Goal: Task Accomplishment & Management: Use online tool/utility

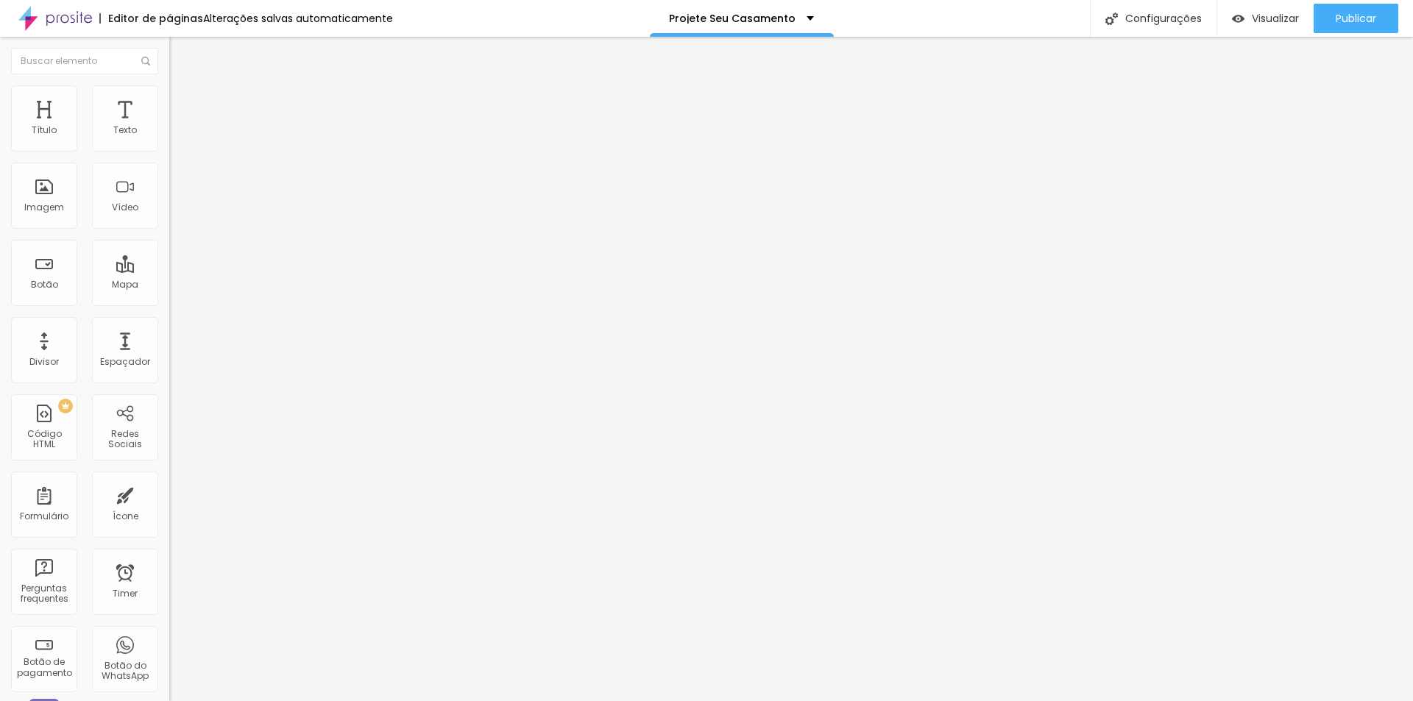
click at [169, 127] on span "Trocar imagem" at bounding box center [209, 120] width 80 height 13
click at [169, 89] on li "Estilo" at bounding box center [253, 92] width 169 height 15
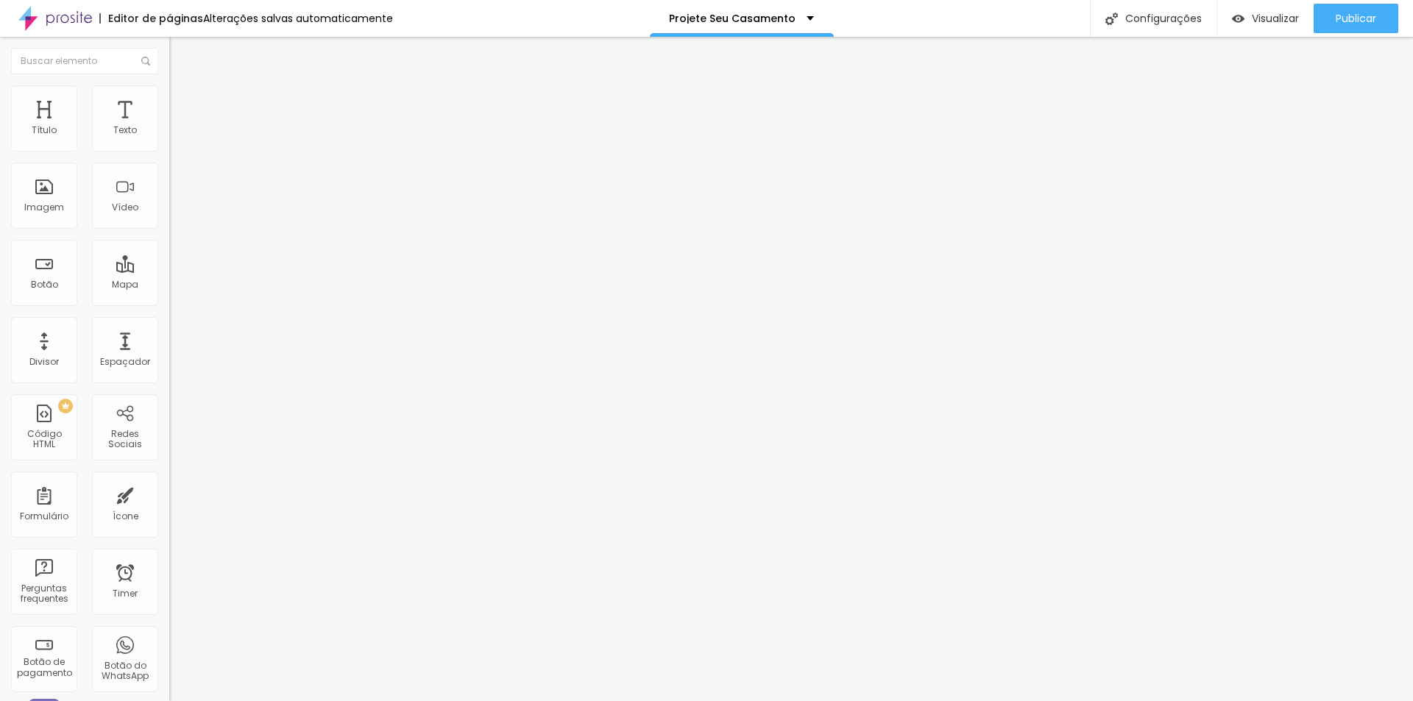
click at [169, 100] on img at bounding box center [175, 106] width 13 height 13
type input "1"
type input "17"
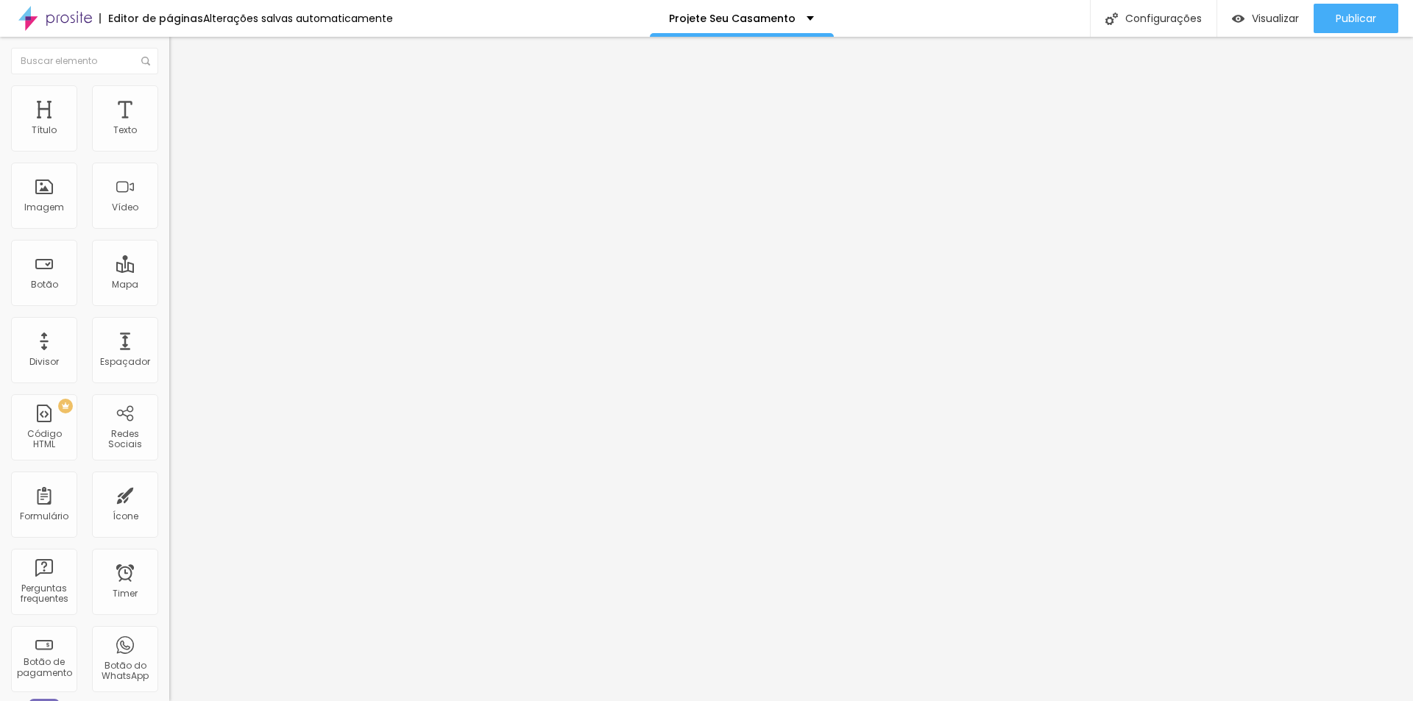
type input "48"
type input "63"
type input "67"
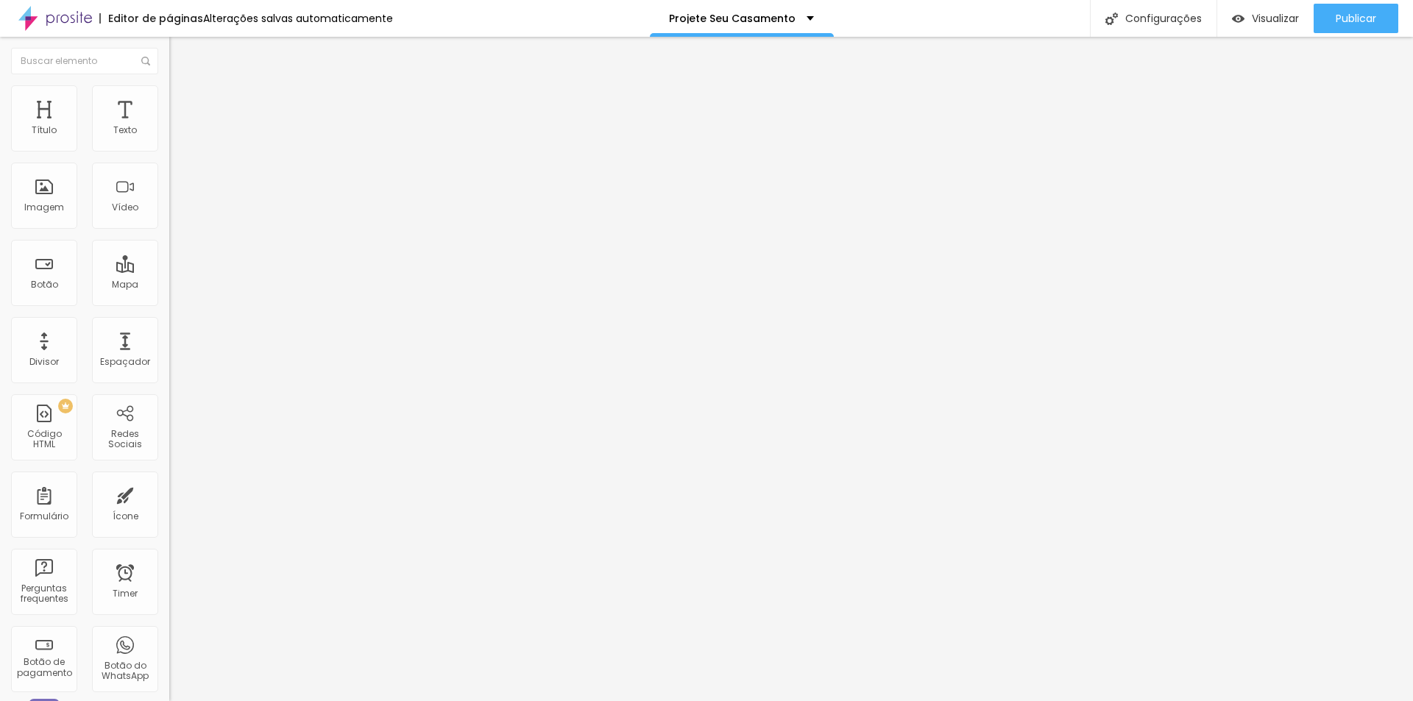
type input "67"
type input "44"
type input "0"
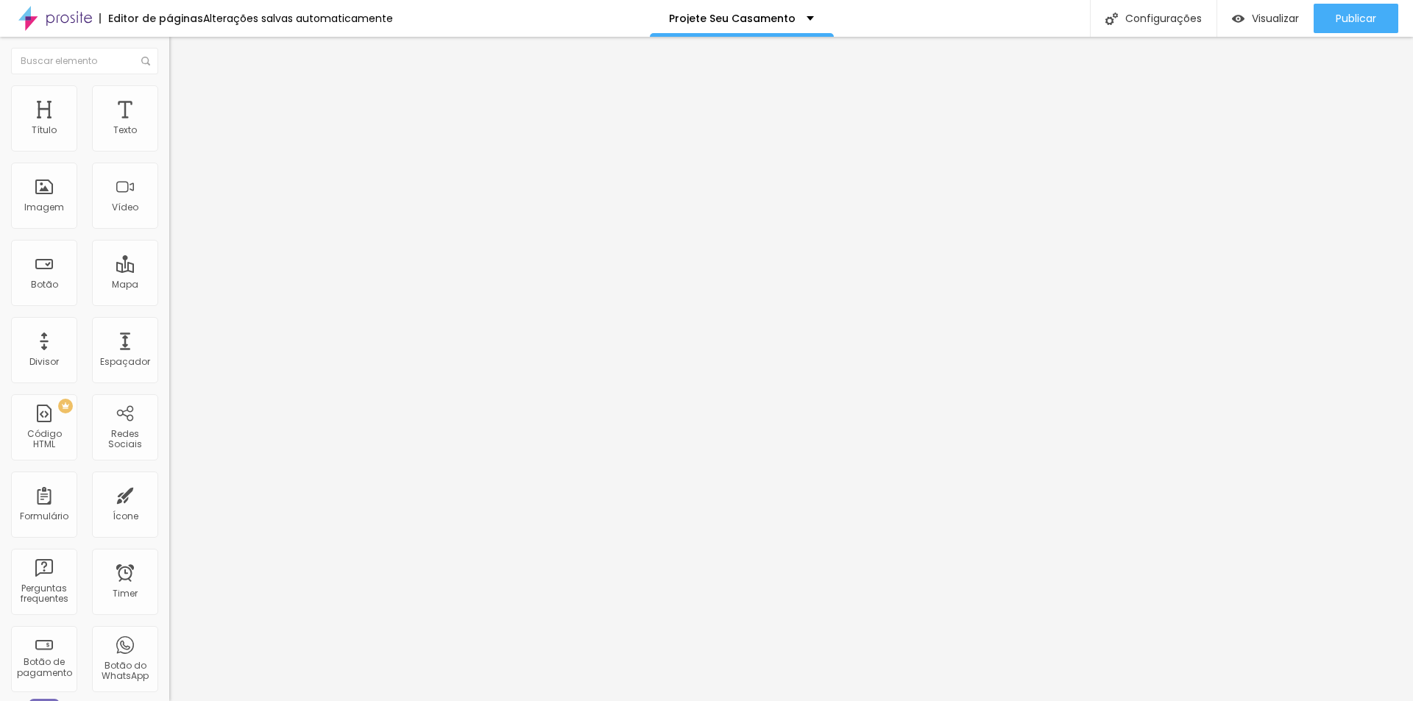
drag, startPoint x: 32, startPoint y: 177, endPoint x: -35, endPoint y: 180, distance: 67.0
click at [169, 494] on input "range" at bounding box center [216, 500] width 95 height 12
type input "39"
type input "58"
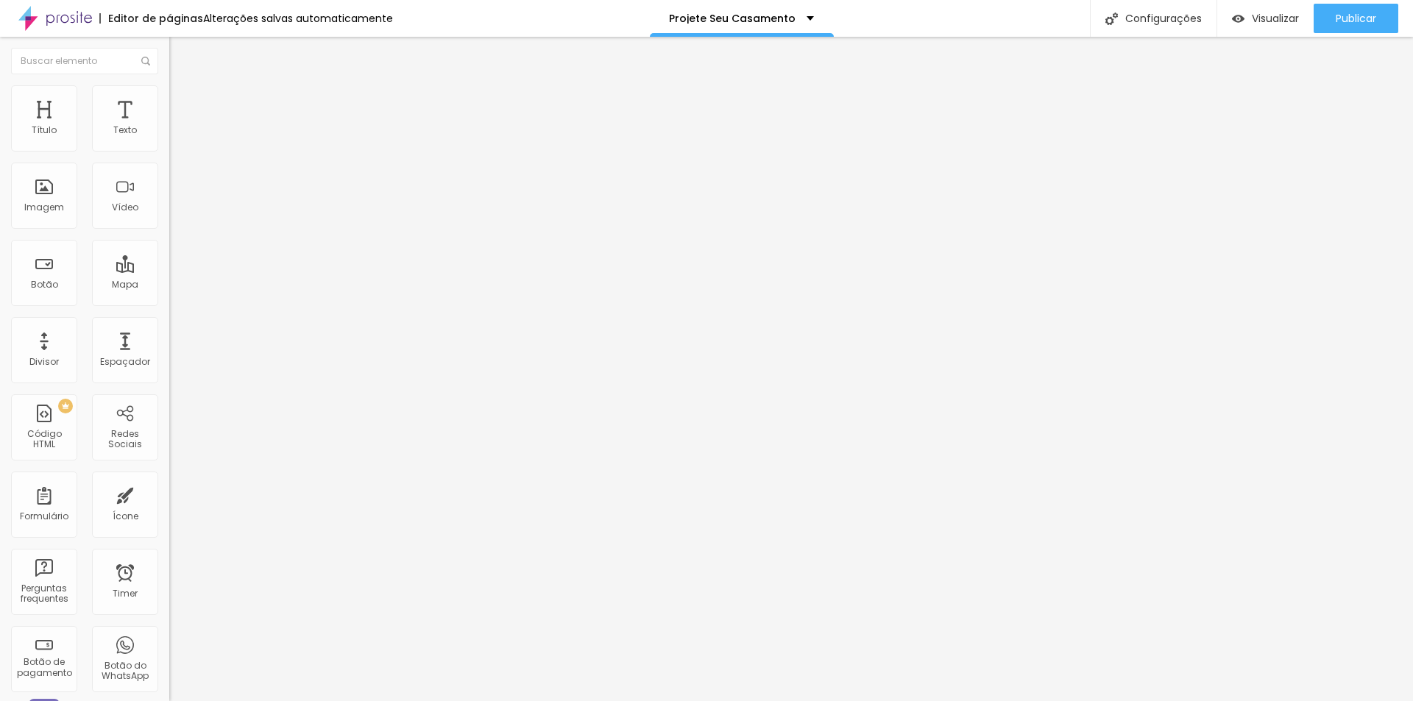
type input "58"
type input "60"
type input "21"
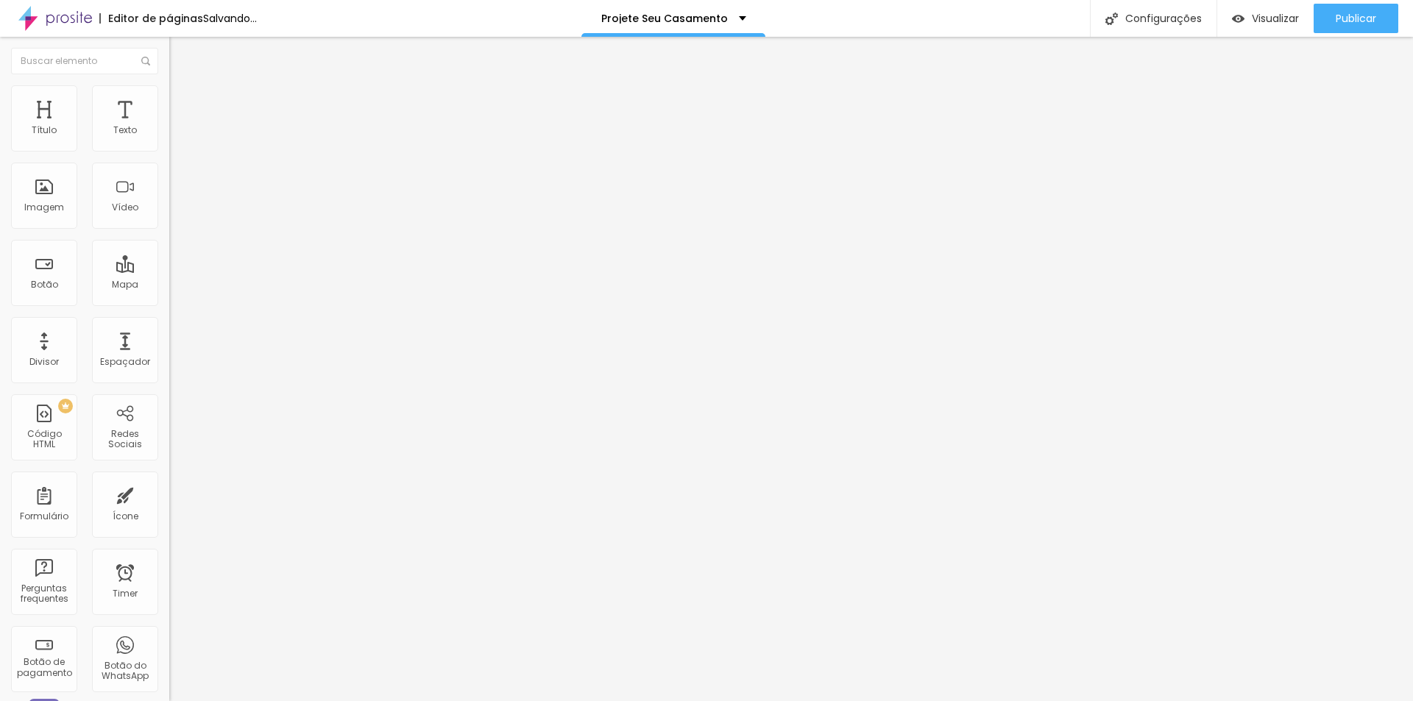
type input "0"
drag, startPoint x: 32, startPoint y: 143, endPoint x: -69, endPoint y: 149, distance: 101.7
click at [169, 286] on input "range" at bounding box center [216, 292] width 95 height 12
drag, startPoint x: 85, startPoint y: 95, endPoint x: 73, endPoint y: 97, distance: 12.0
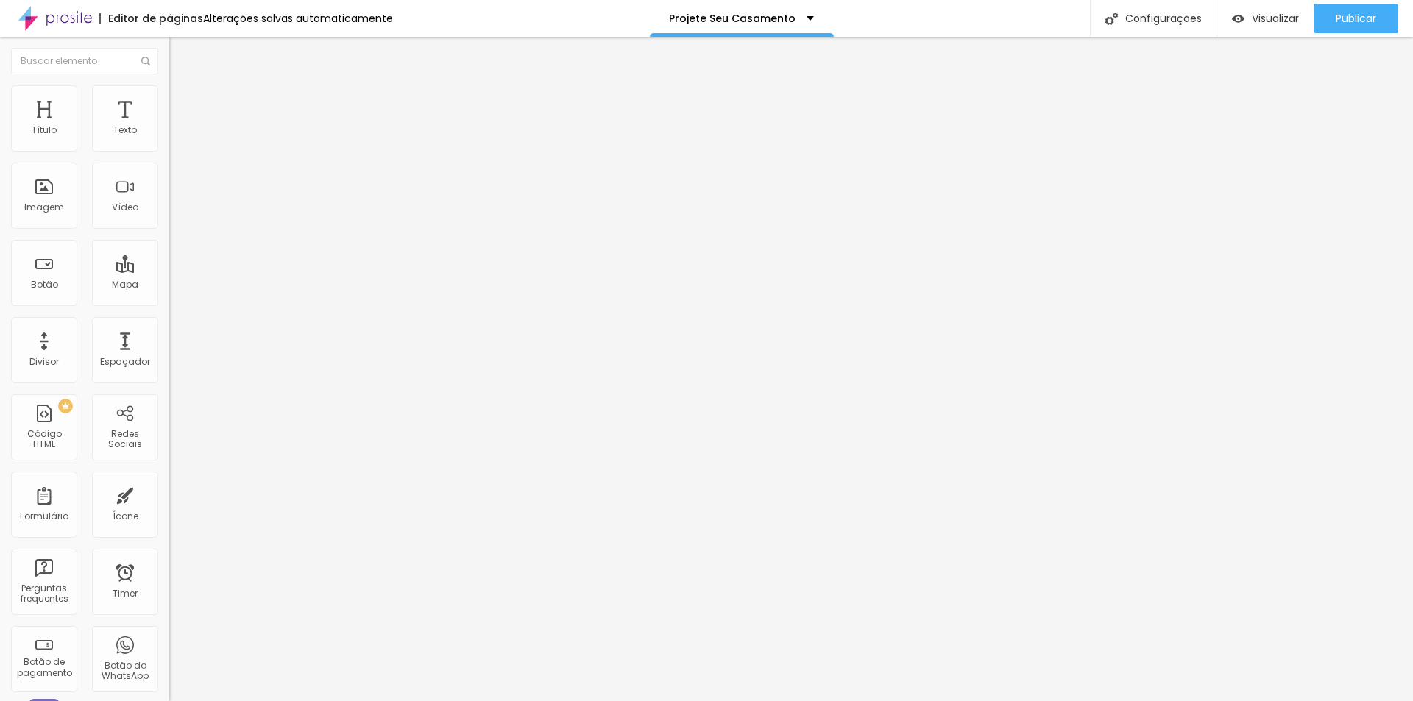
click at [169, 95] on img at bounding box center [175, 91] width 13 height 13
drag, startPoint x: 32, startPoint y: 91, endPoint x: 42, endPoint y: 124, distance: 34.7
click at [169, 84] on img at bounding box center [175, 77] width 13 height 13
click at [169, 127] on span "Trocar imagem" at bounding box center [209, 120] width 80 height 13
